Goal: Task Accomplishment & Management: Complete application form

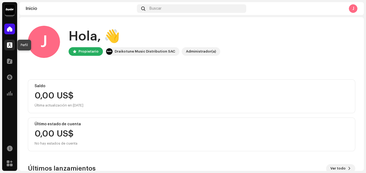
click at [11, 41] on div at bounding box center [9, 45] width 11 height 11
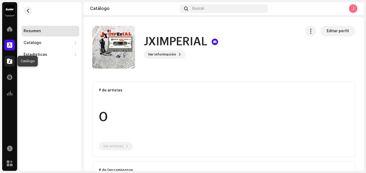
click at [10, 62] on span at bounding box center [9, 61] width 5 height 4
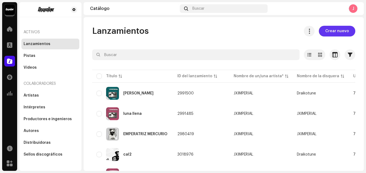
click at [345, 31] on button "Crear nuevo" at bounding box center [337, 31] width 36 height 11
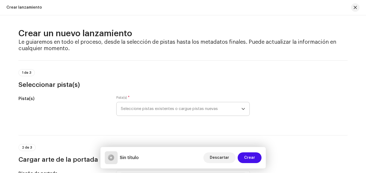
click at [195, 113] on span "Seleccione pistas existentes o cargue pistas nuevas" at bounding box center [181, 108] width 120 height 13
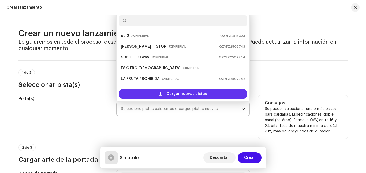
click at [190, 95] on span "Cargar nuevas pistas" at bounding box center [186, 93] width 41 height 11
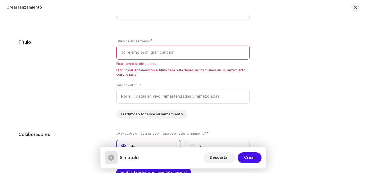
scroll to position [492, 0]
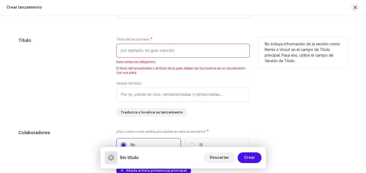
click at [186, 50] on input "text" at bounding box center [182, 51] width 133 height 14
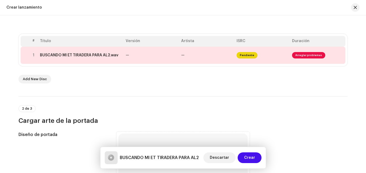
scroll to position [107, 0]
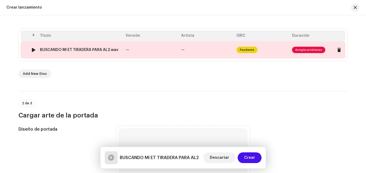
type input "BUSCANDO MI ET TIRADERA PARA AL2"
click at [311, 51] on span "Arreglar problemas" at bounding box center [308, 50] width 33 height 6
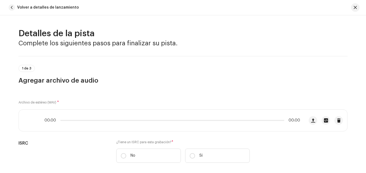
scroll to position [235, 0]
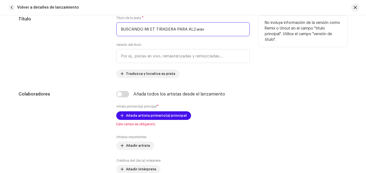
drag, startPoint x: 193, startPoint y: 30, endPoint x: 216, endPoint y: 34, distance: 23.6
click at [216, 34] on input "BUSCANDO MI ET TIRADERA PARA AL2.wav" at bounding box center [182, 29] width 133 height 14
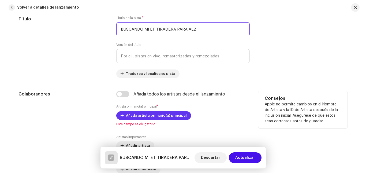
type input "BUSCANDO MI ET TIRADERA PARA AL2"
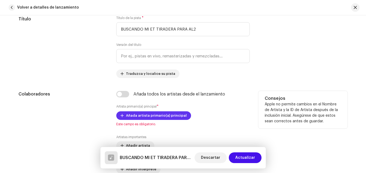
click at [139, 117] on span "Añada artista primario(a) principal" at bounding box center [156, 115] width 61 height 11
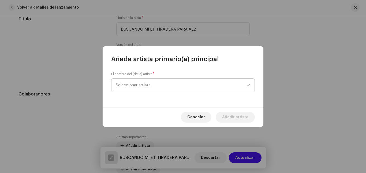
click at [162, 82] on span "Seleccionar artista" at bounding box center [181, 84] width 131 height 13
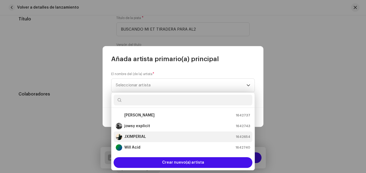
click at [145, 134] on strong "JXIMPERIAL" at bounding box center [135, 136] width 22 height 5
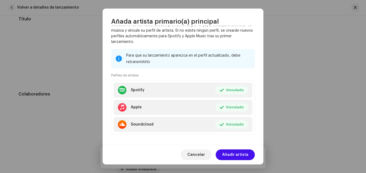
scroll to position [61, 0]
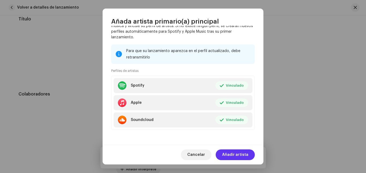
click at [235, 156] on span "Añadir artista" at bounding box center [235, 154] width 26 height 11
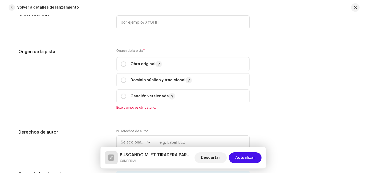
scroll to position [559, 0]
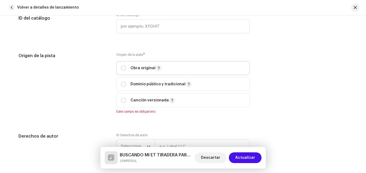
click at [126, 65] on span "Obra original" at bounding box center [183, 67] width 124 height 13
radio input "true"
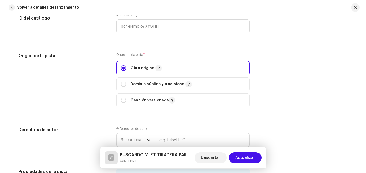
drag, startPoint x: 363, startPoint y: 97, endPoint x: 363, endPoint y: 109, distance: 12.3
click at [363, 111] on div "Detalles de la pista Complete los siguientes pasos para finalizar su pista. 1 d…" at bounding box center [183, 93] width 366 height 157
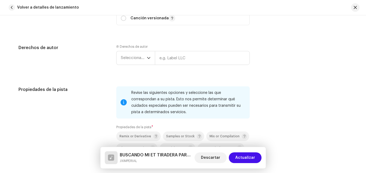
scroll to position [663, 0]
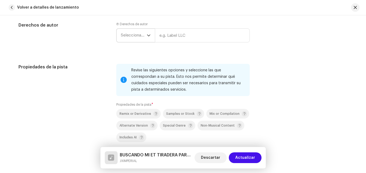
click at [150, 33] on p-select "Seleccionar año" at bounding box center [135, 35] width 39 height 14
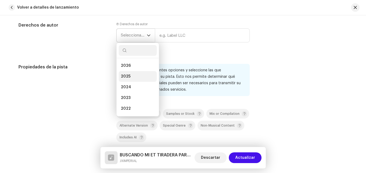
click at [138, 77] on li "2025" at bounding box center [138, 76] width 38 height 11
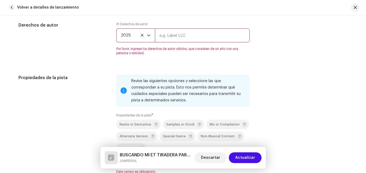
click at [180, 38] on input "text" at bounding box center [202, 35] width 95 height 14
type input "JXIMPERIAL"
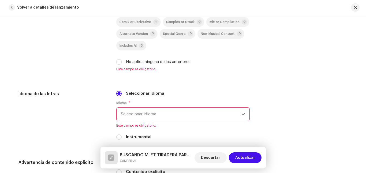
scroll to position [798, 0]
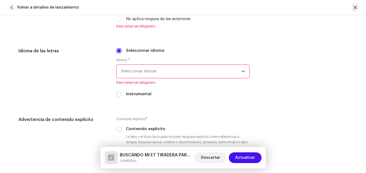
click at [170, 75] on span "Seleccionar idioma" at bounding box center [181, 71] width 120 height 13
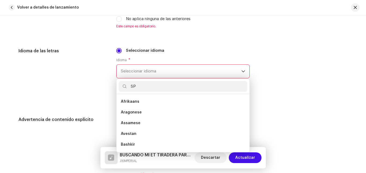
scroll to position [0, 0]
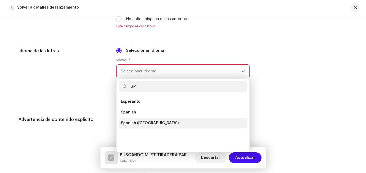
type input "SP"
click at [159, 125] on li "Spanish ([GEOGRAPHIC_DATA])" at bounding box center [183, 123] width 129 height 11
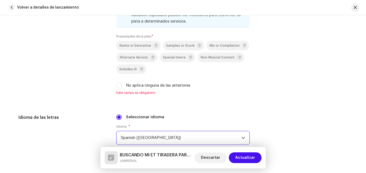
scroll to position [729, 0]
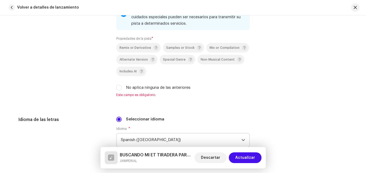
click at [118, 91] on div "Revise las siguientes opciones y seleccione las que correspondan a su pista. Es…" at bounding box center [182, 47] width 133 height 99
click at [119, 88] on input "No aplica ninguna de las anteriores" at bounding box center [118, 87] width 5 height 5
checkbox input "true"
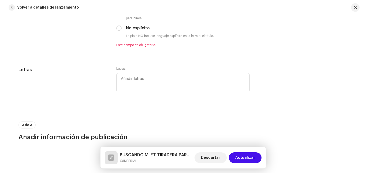
scroll to position [906, 0]
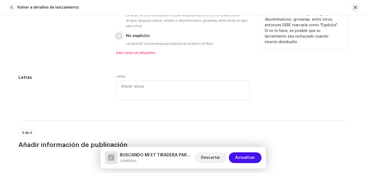
click at [118, 35] on input "No explícito" at bounding box center [118, 35] width 5 height 5
radio input "true"
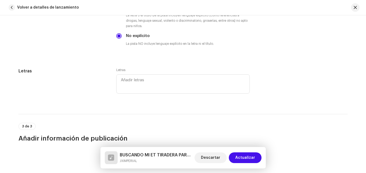
scroll to position [1021, 0]
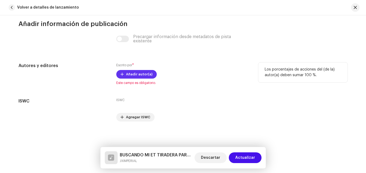
click at [148, 74] on span "Añadir autor(a)" at bounding box center [139, 74] width 27 height 11
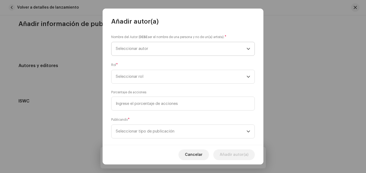
click at [163, 47] on span "Seleccionar autor" at bounding box center [181, 48] width 131 height 13
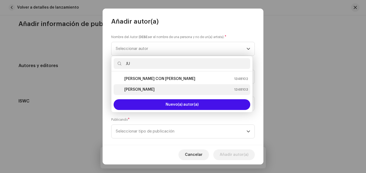
type input "JU"
click at [154, 88] on strong "[PERSON_NAME]" at bounding box center [139, 89] width 30 height 5
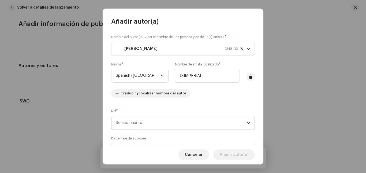
click at [130, 125] on span "Seleccionar rol" at bounding box center [181, 122] width 131 height 13
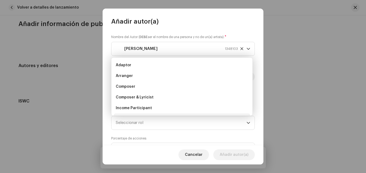
scroll to position [9, 0]
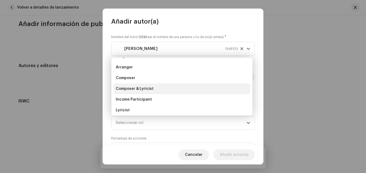
click at [129, 90] on span "Composer & Lyricist" at bounding box center [135, 88] width 38 height 5
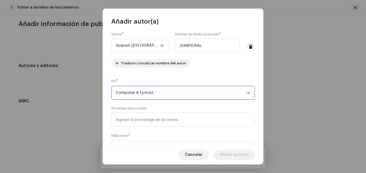
scroll to position [32, 0]
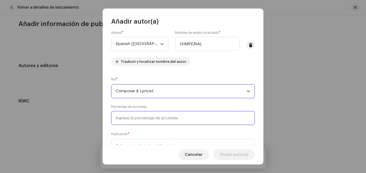
click at [197, 116] on input at bounding box center [183, 118] width 144 height 14
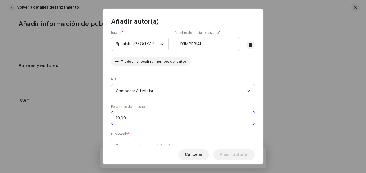
type input "100,00"
drag, startPoint x: 261, startPoint y: 101, endPoint x: 264, endPoint y: 116, distance: 16.1
click at [264, 116] on div "Añadir autor(a) Nombre del Autor ( DEBE ser el nombre de una persona y no de un…" at bounding box center [183, 86] width 366 height 173
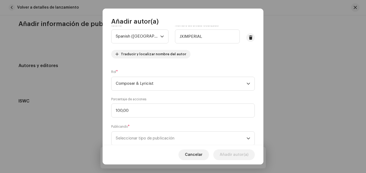
scroll to position [55, 0]
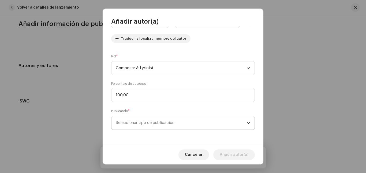
click at [237, 122] on span "Seleccionar tipo de publicación" at bounding box center [181, 122] width 131 height 13
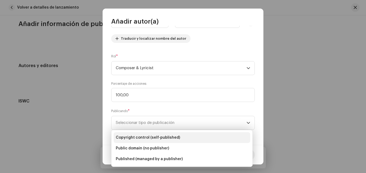
click at [176, 136] on li "Copyright control (self-published)" at bounding box center [182, 137] width 137 height 11
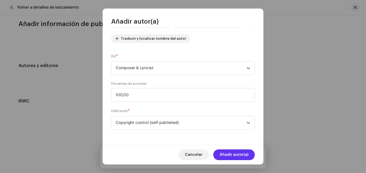
click at [231, 154] on span "Añadir autor(a)" at bounding box center [234, 154] width 29 height 11
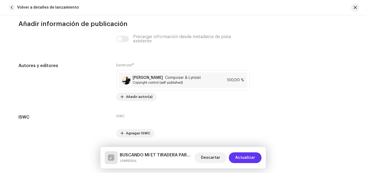
click at [246, 156] on span "Actualizar" at bounding box center [245, 157] width 20 height 11
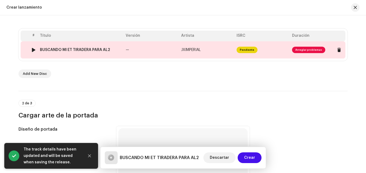
click at [296, 52] on span "Arreglar problemas" at bounding box center [308, 50] width 33 height 6
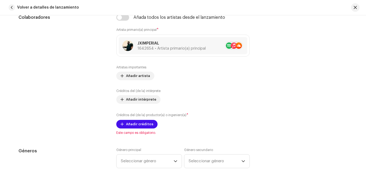
scroll to position [314, 0]
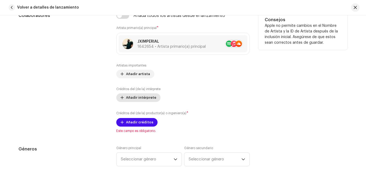
click at [137, 99] on span "Añadir intérprete" at bounding box center [141, 97] width 30 height 11
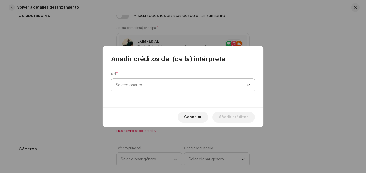
click at [178, 84] on span "Seleccionar rol" at bounding box center [181, 84] width 131 height 13
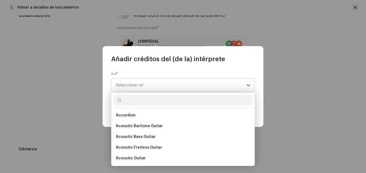
click at [177, 86] on span "Seleccionar rol" at bounding box center [181, 84] width 131 height 13
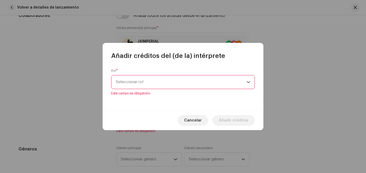
click at [177, 86] on span "Seleccionar rol" at bounding box center [181, 81] width 131 height 13
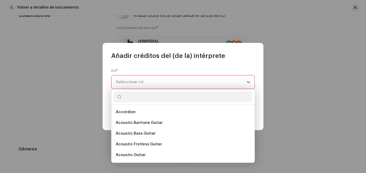
type input "P"
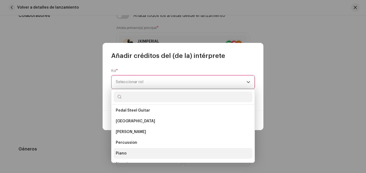
click at [159, 153] on li "Piano" at bounding box center [183, 153] width 139 height 11
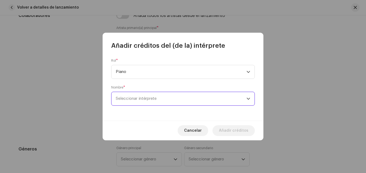
click at [195, 99] on span "Seleccionar intérprete" at bounding box center [181, 98] width 131 height 13
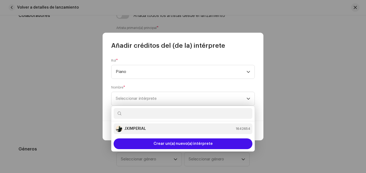
click at [189, 123] on li "JXIMPERIAL 1642654" at bounding box center [183, 128] width 139 height 11
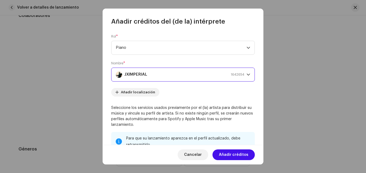
click at [226, 151] on span "Añadir créditos" at bounding box center [233, 154] width 29 height 11
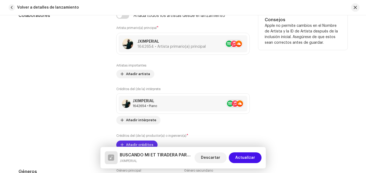
click at [146, 142] on span "Añadir créditos" at bounding box center [139, 144] width 27 height 11
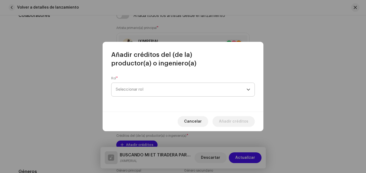
click at [156, 90] on span "Seleccionar rol" at bounding box center [181, 89] width 131 height 13
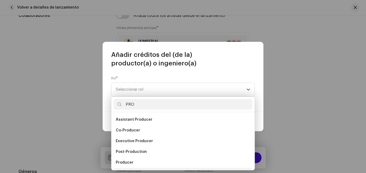
scroll to position [9, 0]
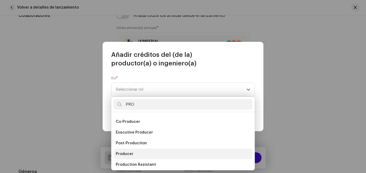
type input "PRO"
click at [141, 155] on li "Producer" at bounding box center [183, 153] width 139 height 11
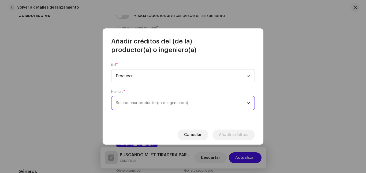
click at [214, 99] on span "Seleccionar productor(a) o ingeniero(a)" at bounding box center [181, 102] width 131 height 13
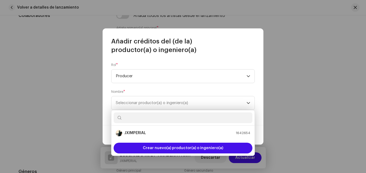
click at [195, 136] on li "JXIMPERIAL 1642654" at bounding box center [183, 132] width 139 height 11
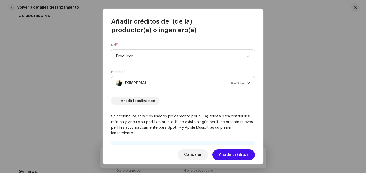
click at [238, 156] on span "Añadir créditos" at bounding box center [233, 154] width 29 height 11
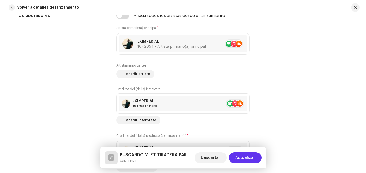
click at [238, 156] on span "Actualizar" at bounding box center [245, 157] width 20 height 11
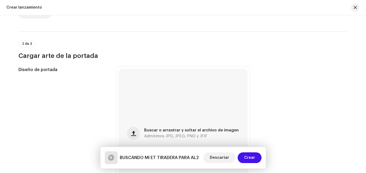
scroll to position [159, 0]
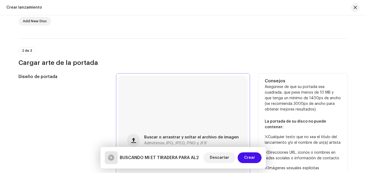
click at [184, 129] on div "Buscar o arrastrar y soltar el archivo de imagen Admitimos JPG, JPEG, PNG y JFIF" at bounding box center [182, 140] width 129 height 129
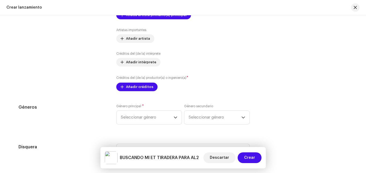
scroll to position [632, 0]
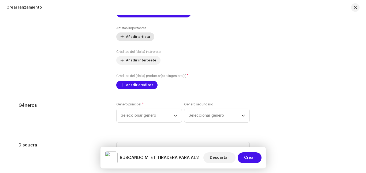
click at [126, 39] on span "Añadir artista" at bounding box center [138, 36] width 24 height 11
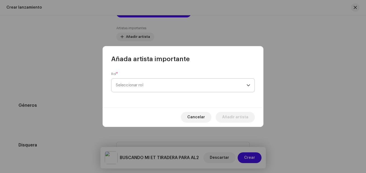
click at [159, 81] on span "Seleccionar rol" at bounding box center [181, 84] width 131 height 13
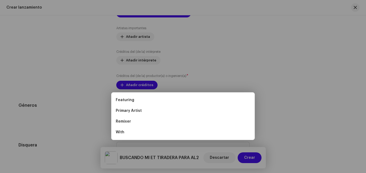
click at [189, 29] on div "Añada artista importante Rol * Seleccionar rol Cancelar Añadir artista" at bounding box center [183, 86] width 366 height 173
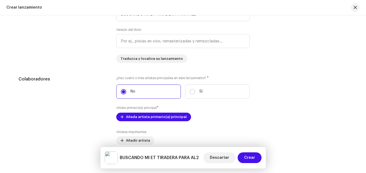
scroll to position [532, 0]
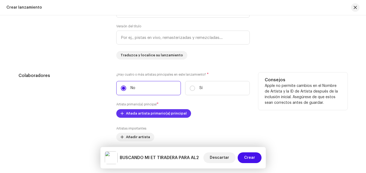
click at [176, 112] on span "Añada artista primario(a) principal" at bounding box center [156, 113] width 61 height 11
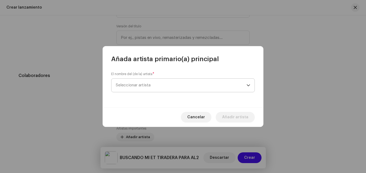
click at [186, 88] on span "Seleccionar artista" at bounding box center [181, 84] width 131 height 13
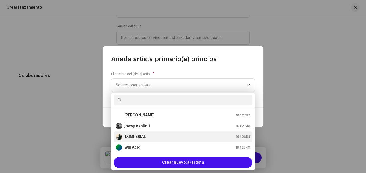
click at [163, 135] on div "JXIMPERIAL 1642654" at bounding box center [183, 136] width 134 height 6
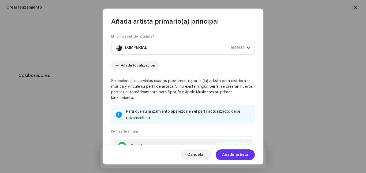
click at [229, 154] on span "Añadir artista" at bounding box center [235, 154] width 26 height 11
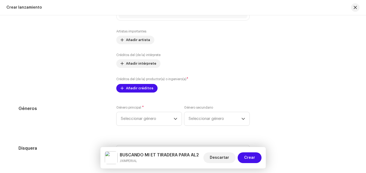
scroll to position [638, 0]
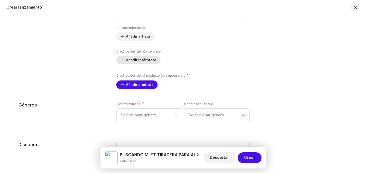
click at [145, 62] on span "Añadir intérprete" at bounding box center [141, 60] width 30 height 11
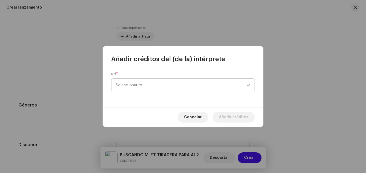
click at [153, 82] on span "Seleccionar rol" at bounding box center [181, 84] width 131 height 13
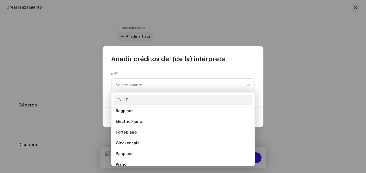
scroll to position [9, 0]
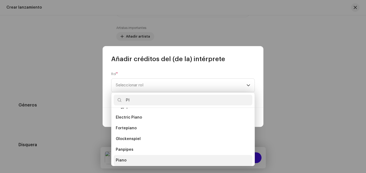
type input "PI"
click at [156, 158] on li "Piano" at bounding box center [183, 160] width 139 height 11
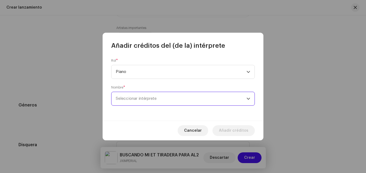
click at [237, 99] on span "Seleccionar intérprete" at bounding box center [181, 98] width 131 height 13
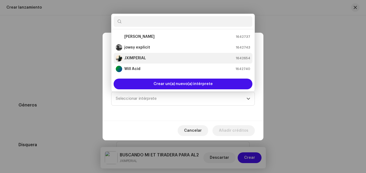
click at [199, 59] on div "JXIMPERIAL 1642654" at bounding box center [183, 58] width 134 height 6
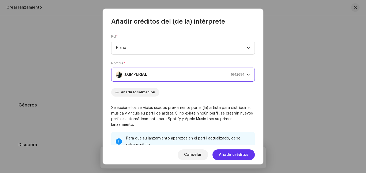
click at [226, 152] on span "Añadir créditos" at bounding box center [233, 154] width 29 height 11
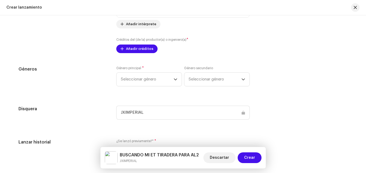
scroll to position [698, 0]
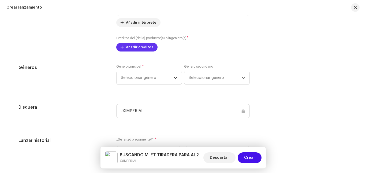
click at [141, 46] on span "Añadir créditos" at bounding box center [139, 47] width 27 height 11
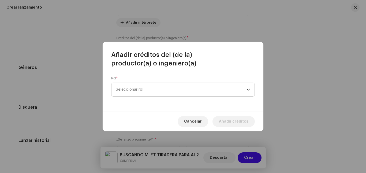
click at [161, 84] on span "Seleccionar rol" at bounding box center [181, 89] width 131 height 13
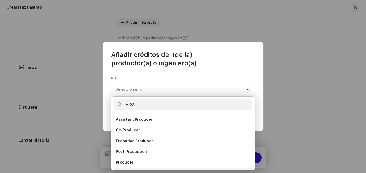
scroll to position [9, 0]
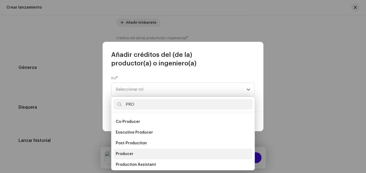
type input "PRO"
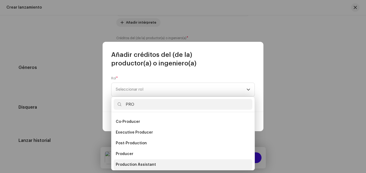
click at [138, 154] on li "Producer" at bounding box center [183, 153] width 139 height 11
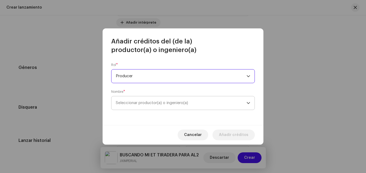
click at [230, 102] on span "Seleccionar productor(a) o ingeniero(a)" at bounding box center [181, 102] width 131 height 13
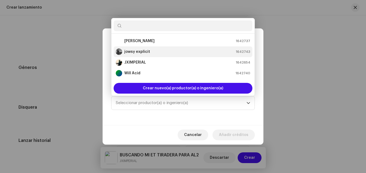
click at [152, 61] on div "JXIMPERIAL 1642654" at bounding box center [183, 62] width 134 height 6
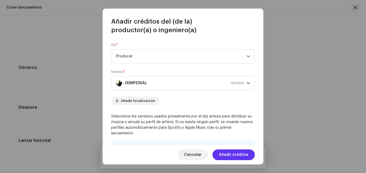
click at [226, 151] on span "Añadir créditos" at bounding box center [233, 154] width 29 height 11
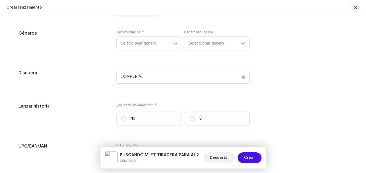
scroll to position [757, 0]
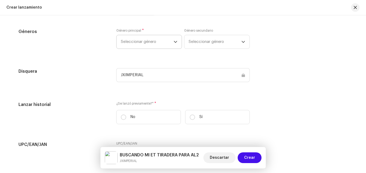
click at [174, 38] on div "dropdown trigger" at bounding box center [176, 41] width 4 height 13
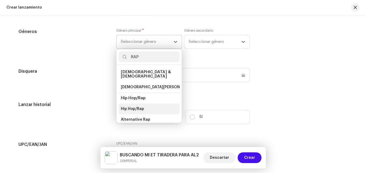
type input "RAP"
click at [150, 103] on li "Hip Hop/Rap" at bounding box center [149, 108] width 61 height 11
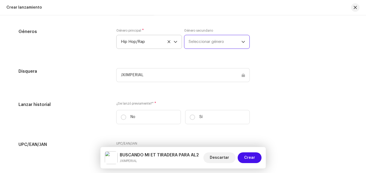
click at [202, 40] on span "Seleccionar género" at bounding box center [214, 41] width 53 height 13
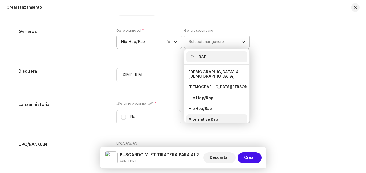
type input "RAP"
click at [211, 117] on span "Alternative Rap" at bounding box center [202, 119] width 29 height 5
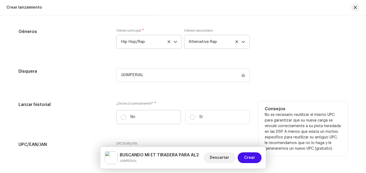
click at [119, 117] on label "No" at bounding box center [148, 117] width 65 height 14
click at [121, 117] on input "No" at bounding box center [123, 116] width 5 height 5
radio input "true"
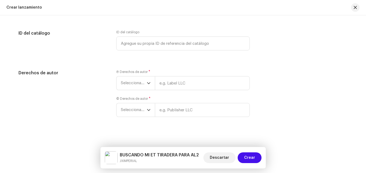
scroll to position [909, 0]
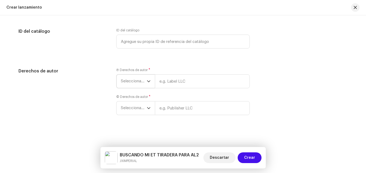
click at [143, 80] on span "Seleccionar año" at bounding box center [134, 80] width 26 height 13
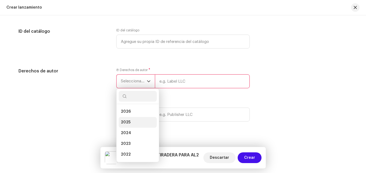
click at [133, 121] on li "2025" at bounding box center [138, 122] width 38 height 11
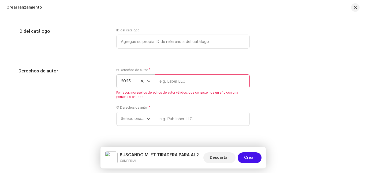
click at [172, 82] on input "text" at bounding box center [202, 81] width 95 height 14
type input "JXIMPERIAL"
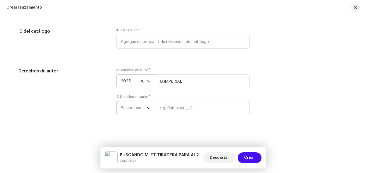
click at [148, 107] on icon "dropdown trigger" at bounding box center [149, 108] width 4 height 4
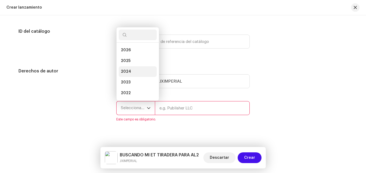
scroll to position [9, 0]
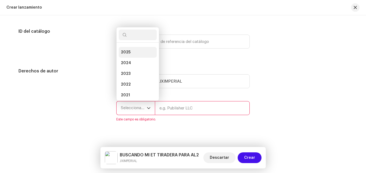
click at [130, 53] on li "2025" at bounding box center [138, 52] width 38 height 11
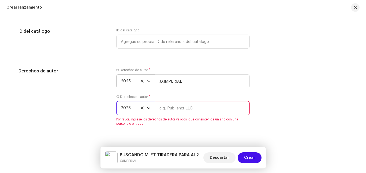
click at [169, 106] on input "text" at bounding box center [202, 108] width 95 height 14
type input "JXIMPERIAL"
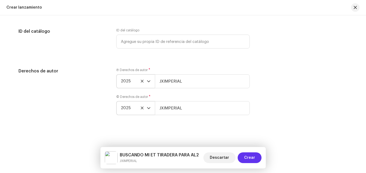
click at [252, 158] on span "Crear" at bounding box center [249, 157] width 11 height 11
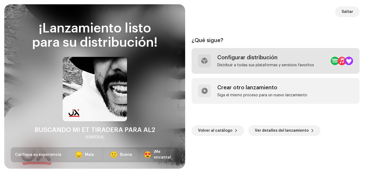
click at [290, 64] on div "Distribuir a todas sus plataformas y servicios favoritos" at bounding box center [265, 65] width 97 height 4
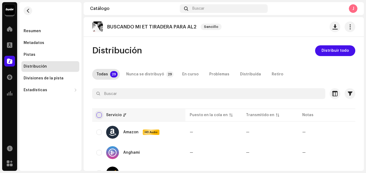
click at [101, 116] on input "checkbox" at bounding box center [98, 114] width 5 height 5
checkbox input "true"
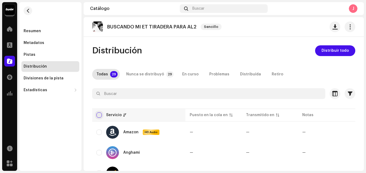
checkbox input "true"
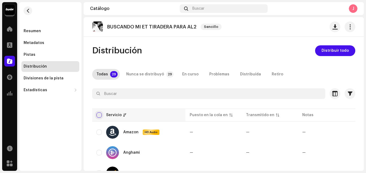
checkbox input "true"
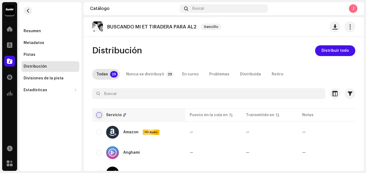
checkbox input "true"
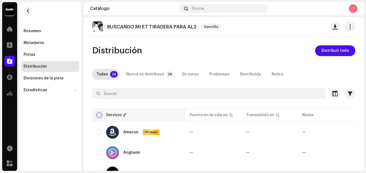
checkbox input "true"
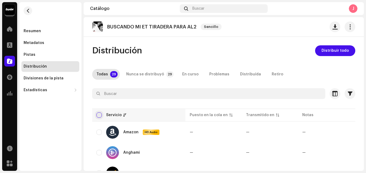
checkbox input "true"
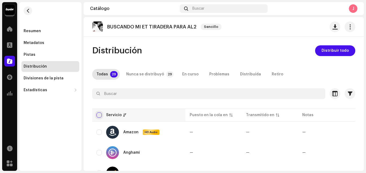
checkbox input "true"
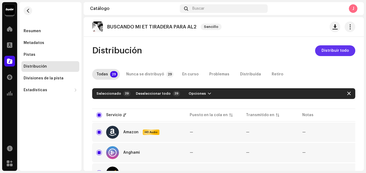
click at [326, 52] on span "Distribuir todo" at bounding box center [334, 50] width 27 height 11
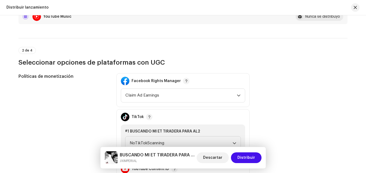
scroll to position [550, 0]
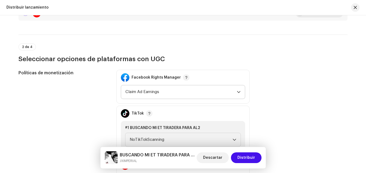
click at [238, 91] on icon "dropdown trigger" at bounding box center [239, 92] width 4 height 4
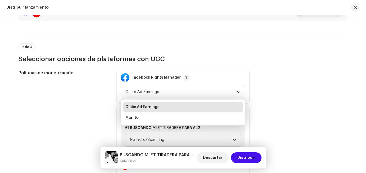
click at [239, 92] on icon "dropdown trigger" at bounding box center [239, 92] width 4 height 4
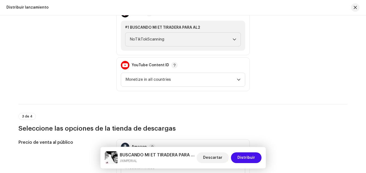
scroll to position [652, 0]
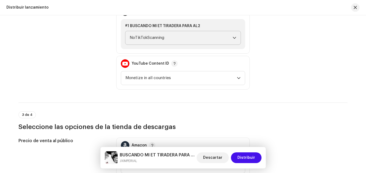
click at [221, 39] on span "NoTikTokScanning" at bounding box center [181, 37] width 103 height 13
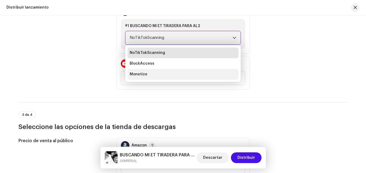
click at [184, 75] on li "Monetize" at bounding box center [182, 74] width 111 height 11
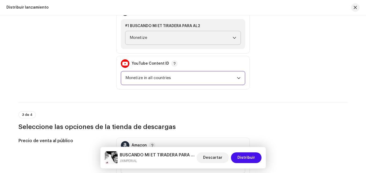
click at [190, 79] on span "Monetize in all countries" at bounding box center [180, 77] width 111 height 13
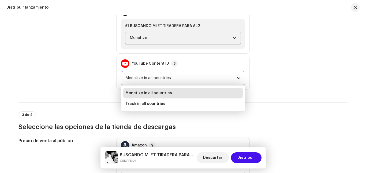
click at [187, 76] on span "Monetize in all countries" at bounding box center [180, 77] width 111 height 13
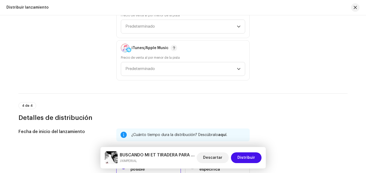
scroll to position [790, 0]
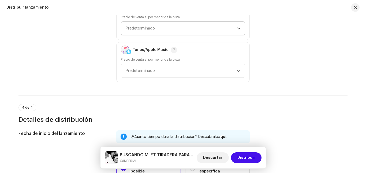
click at [214, 30] on span "Predeterminado" at bounding box center [180, 28] width 111 height 13
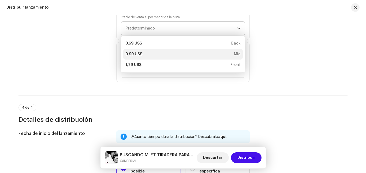
click at [216, 57] on li "0,99 US$ Mid" at bounding box center [182, 54] width 119 height 11
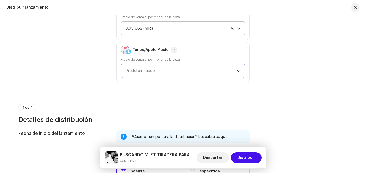
click at [228, 69] on span "Predeterminado" at bounding box center [180, 70] width 111 height 13
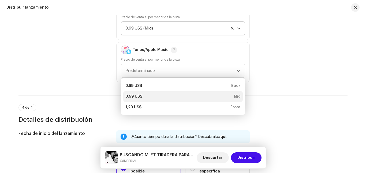
click at [224, 94] on div "0,99 US$ Mid" at bounding box center [182, 96] width 115 height 5
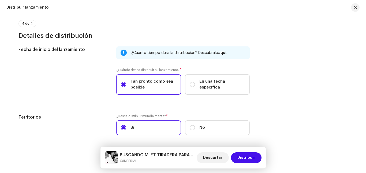
scroll to position [893, 0]
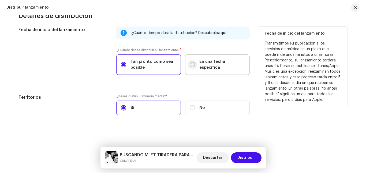
click at [193, 64] on input "En una fecha específica" at bounding box center [192, 64] width 5 height 5
radio input "true"
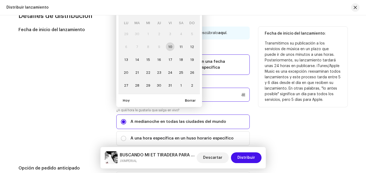
click at [199, 97] on p-datepicker "[DATE] LU MA MI JU VI SA DO 29 30 1 2 3 4 5 6 7 8 9 10 11 12 13 14 15 16 17 18 …" at bounding box center [182, 95] width 133 height 14
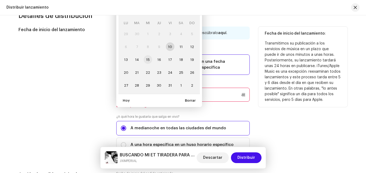
click at [148, 58] on span "15" at bounding box center [148, 59] width 9 height 9
type input "[DATE]"
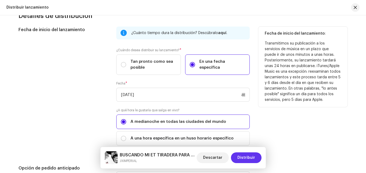
click at [244, 156] on span "Distribuir" at bounding box center [246, 157] width 18 height 11
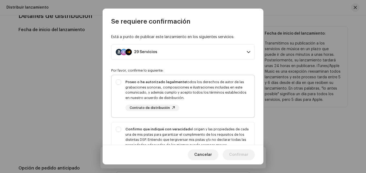
click at [124, 83] on div "Poseo o he autorizado legalmente todos los derechos de autor de las grabaciones…" at bounding box center [182, 95] width 143 height 40
checkbox input "true"
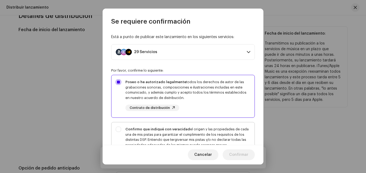
click at [125, 130] on strong "Confirmo que indiqué con veracidad" at bounding box center [157, 128] width 65 height 3
checkbox input "true"
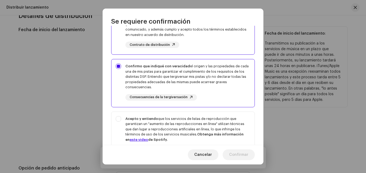
scroll to position [64, 0]
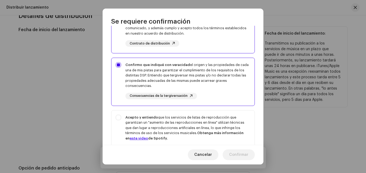
click at [125, 129] on div "Acepto y entiendo que los servicios de listas de reproducción que garantizan un…" at bounding box center [187, 128] width 125 height 26
checkbox input "true"
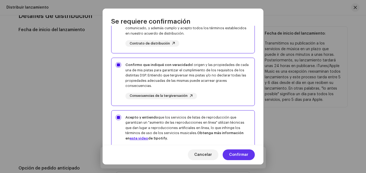
click at [249, 152] on button "Confirmar" at bounding box center [239, 154] width 32 height 11
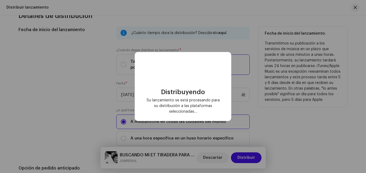
checkbox input "false"
